Goal: Information Seeking & Learning: Learn about a topic

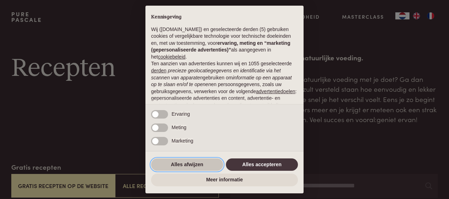
click at [199, 163] on button "Alles afwijzen" at bounding box center [187, 164] width 72 height 13
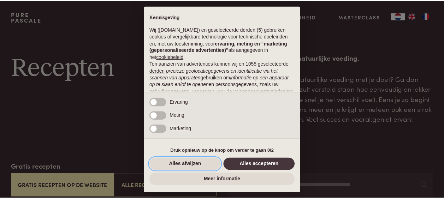
scroll to position [84, 0]
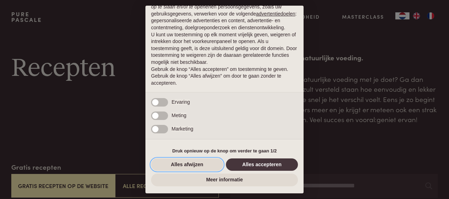
click at [174, 166] on button "Alles afwijzen" at bounding box center [187, 164] width 72 height 13
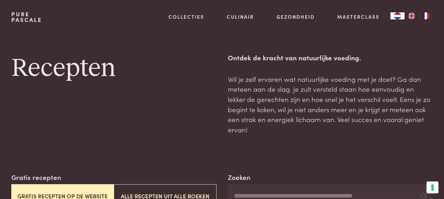
click at [54, 188] on button "Gratis recepten op de website" at bounding box center [62, 196] width 102 height 24
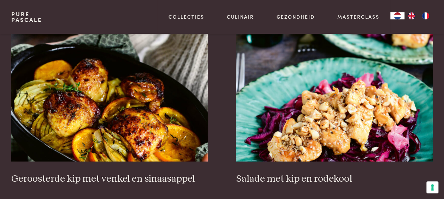
scroll to position [815, 0]
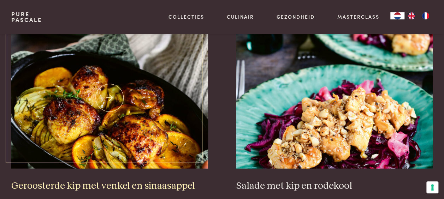
click at [184, 115] on img at bounding box center [109, 98] width 197 height 141
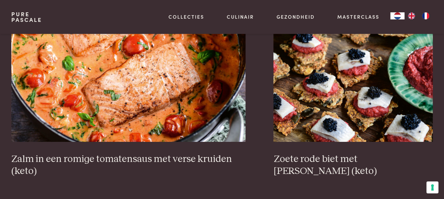
scroll to position [1238, 0]
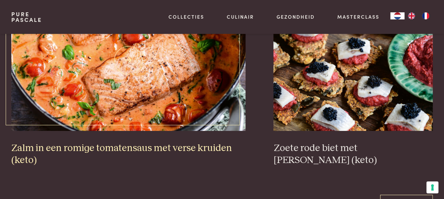
click at [160, 142] on h3 "Zalm in een romige tomatensaus met verse kruiden (keto)" at bounding box center [128, 154] width 234 height 24
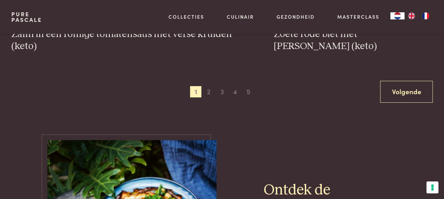
scroll to position [1341, 0]
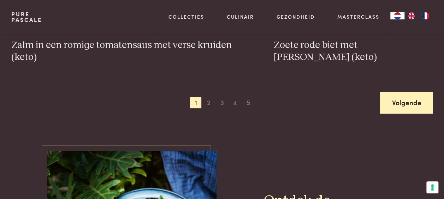
click at [402, 95] on link "Volgende" at bounding box center [406, 103] width 53 height 22
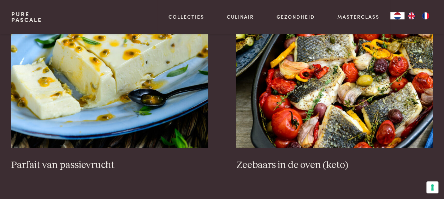
scroll to position [249, 0]
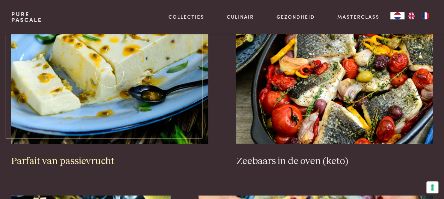
click at [65, 155] on h3 "Parfait van passievrucht" at bounding box center [109, 161] width 197 height 12
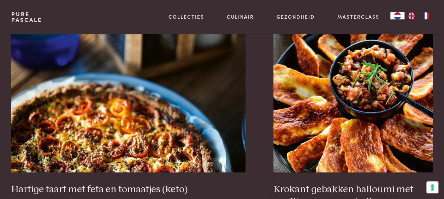
scroll to position [631, 0]
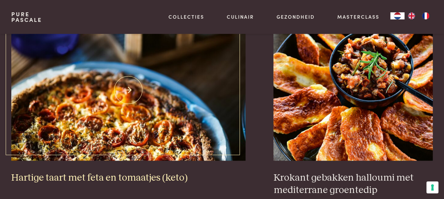
click at [171, 125] on img at bounding box center [128, 89] width 234 height 141
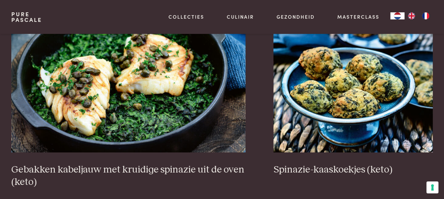
scroll to position [1232, 0]
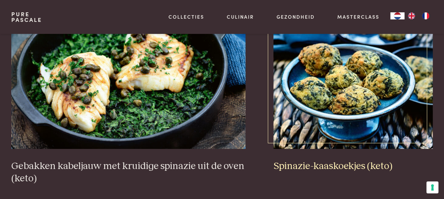
click at [350, 160] on h3 "Spinazie-kaaskoekjes (keto)" at bounding box center [352, 166] width 159 height 12
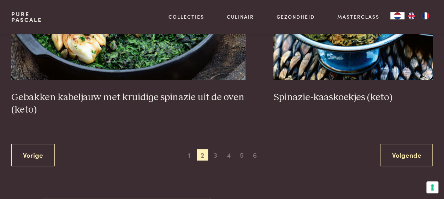
scroll to position [1305, 0]
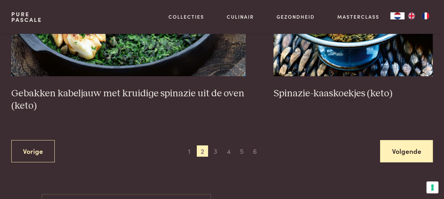
click at [407, 140] on link "Volgende" at bounding box center [406, 151] width 53 height 22
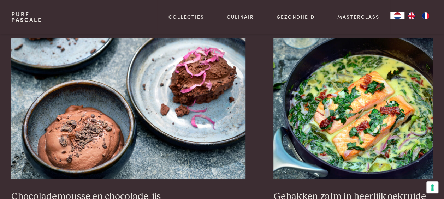
scroll to position [656, 0]
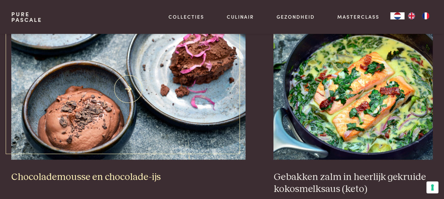
click at [111, 171] on h3 "Chocolademousse en chocolade-ijs" at bounding box center [128, 177] width 234 height 12
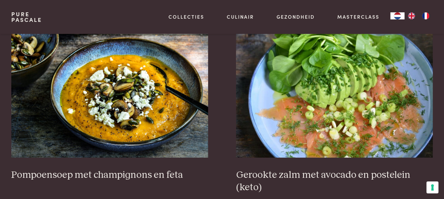
scroll to position [863, 0]
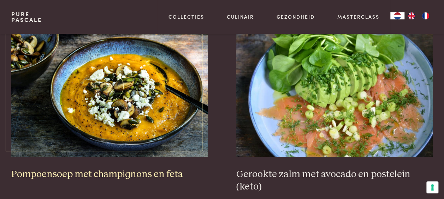
click at [158, 168] on h3 "Pompoensoep met champignons en feta" at bounding box center [109, 174] width 197 height 12
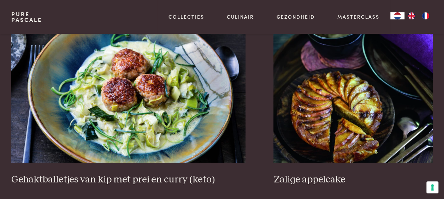
scroll to position [1272, 0]
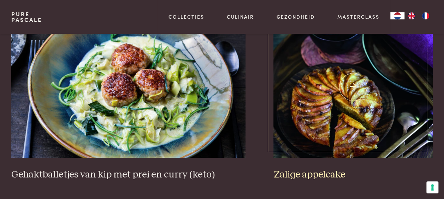
click at [331, 169] on h3 "Zalige appelcake" at bounding box center [352, 175] width 159 height 12
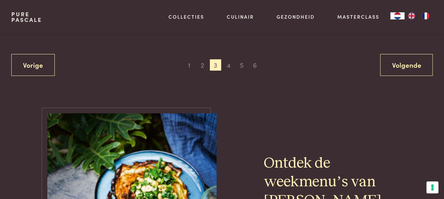
scroll to position [1451, 0]
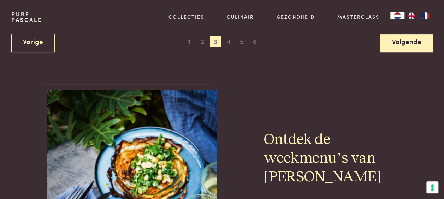
click at [398, 38] on link "Volgende" at bounding box center [406, 41] width 53 height 22
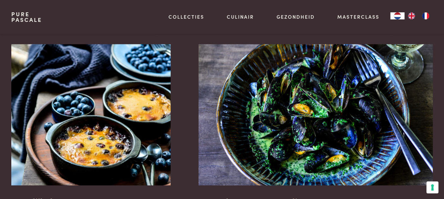
scroll to position [409, 0]
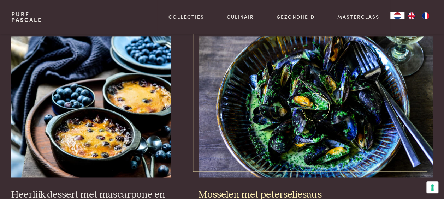
click at [255, 189] on h3 "Mosselen met peterseliesaus" at bounding box center [315, 195] width 234 height 12
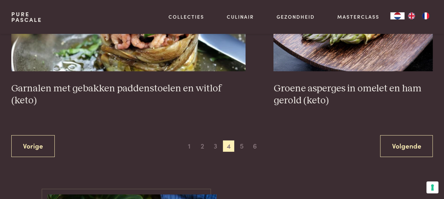
scroll to position [1289, 0]
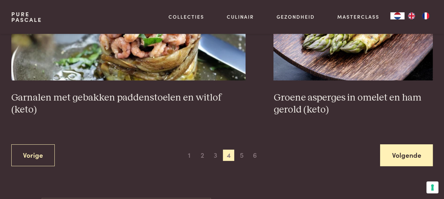
click at [404, 144] on link "Volgende" at bounding box center [406, 155] width 53 height 22
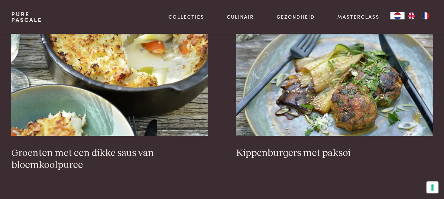
scroll to position [242, 0]
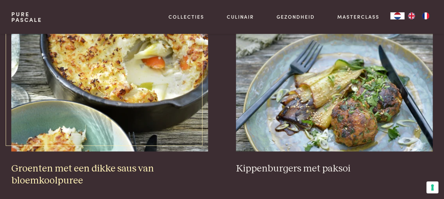
click at [118, 74] on img at bounding box center [109, 80] width 197 height 141
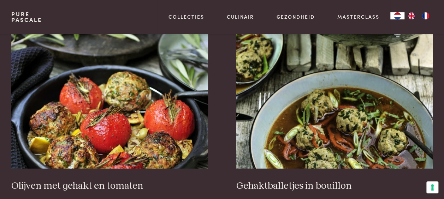
scroll to position [854, 0]
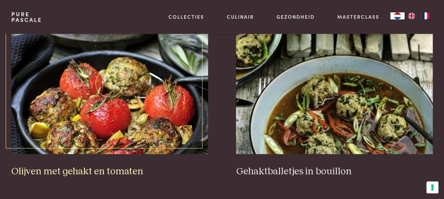
click at [118, 94] on img at bounding box center [109, 83] width 197 height 141
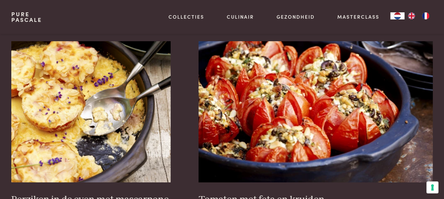
scroll to position [1042, 0]
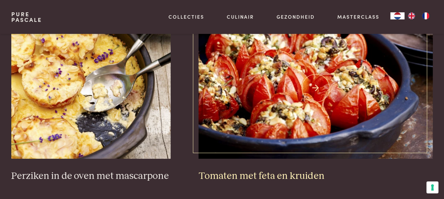
click at [291, 170] on h3 "Tomaten met feta en kruiden" at bounding box center [315, 176] width 234 height 12
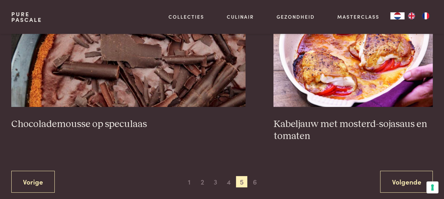
scroll to position [1291, 0]
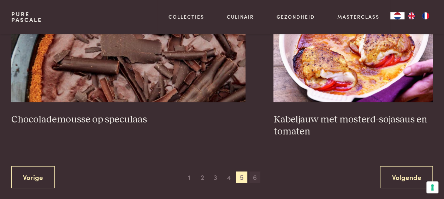
click at [254, 171] on span "6" at bounding box center [254, 176] width 11 height 11
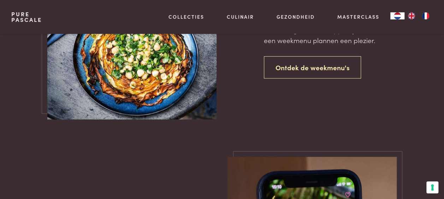
scroll to position [634, 0]
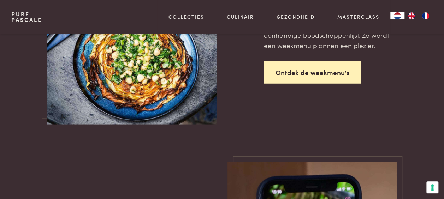
click at [339, 64] on link "Ontdek de weekmenu's" at bounding box center [312, 72] width 97 height 22
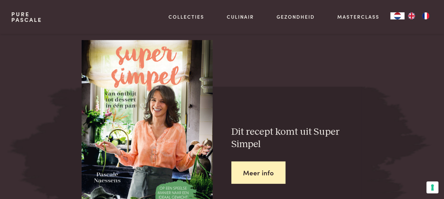
scroll to position [789, 0]
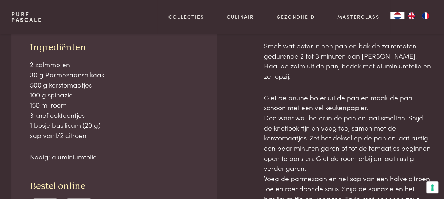
scroll to position [308, 0]
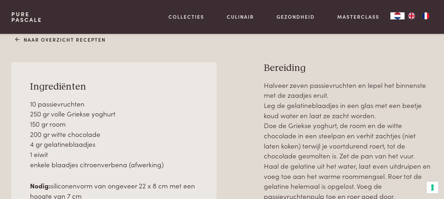
scroll to position [250, 0]
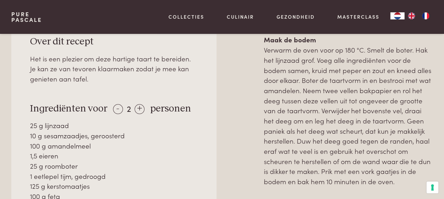
scroll to position [337, 0]
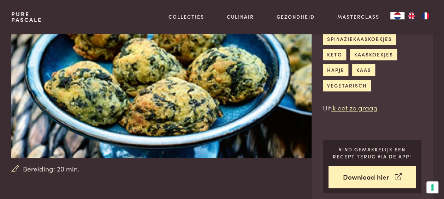
scroll to position [78, 0]
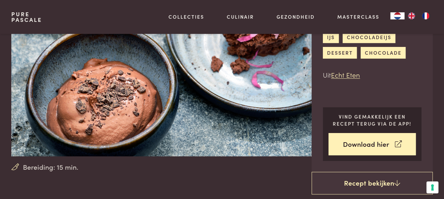
scroll to position [69, 0]
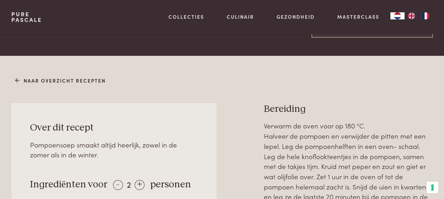
scroll to position [251, 0]
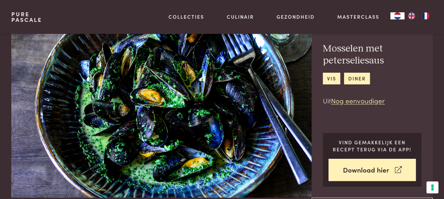
scroll to position [18, 0]
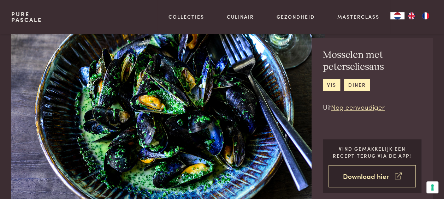
click at [367, 177] on link "Download hier" at bounding box center [371, 176] width 87 height 22
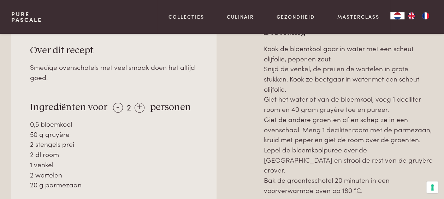
scroll to position [317, 0]
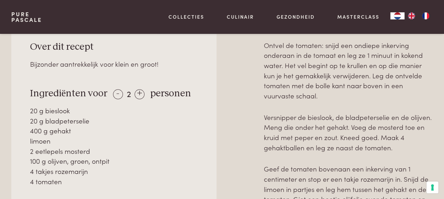
scroll to position [301, 0]
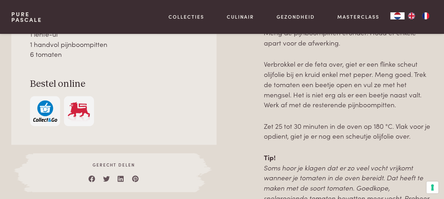
scroll to position [427, 0]
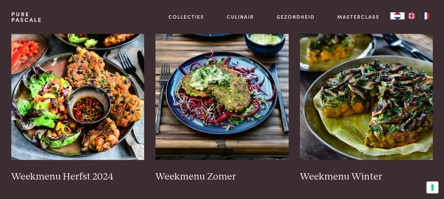
scroll to position [174, 0]
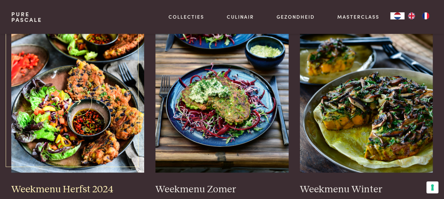
click at [105, 96] on img at bounding box center [77, 101] width 133 height 141
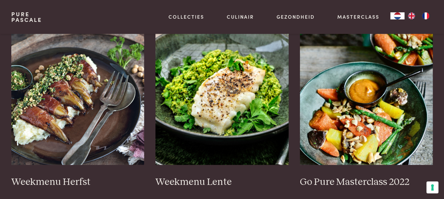
scroll to position [372, 0]
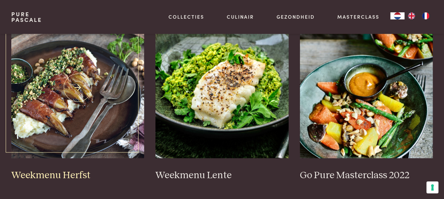
click at [66, 61] on img at bounding box center [77, 87] width 133 height 141
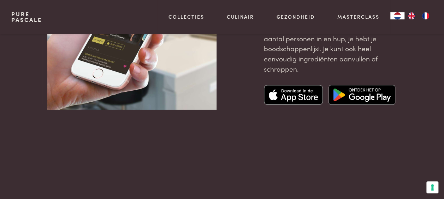
scroll to position [2478, 0]
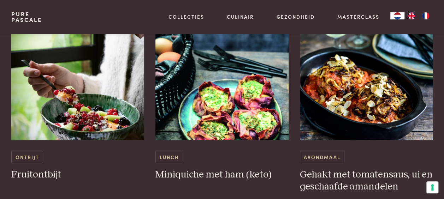
scroll to position [1329, 0]
